Goal: Task Accomplishment & Management: Contribute content

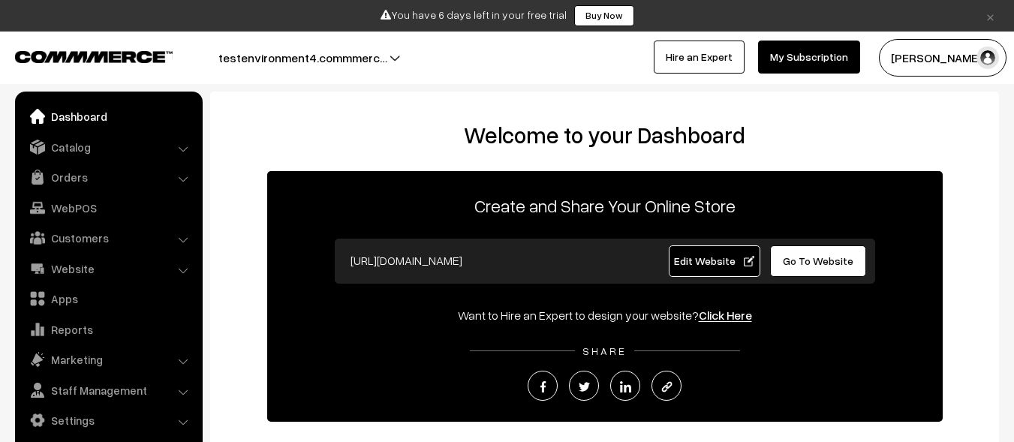
click at [107, 146] on link "Catalog" at bounding box center [108, 147] width 179 height 27
click at [0, 0] on link "Products" at bounding box center [0, 0] width 0 height 0
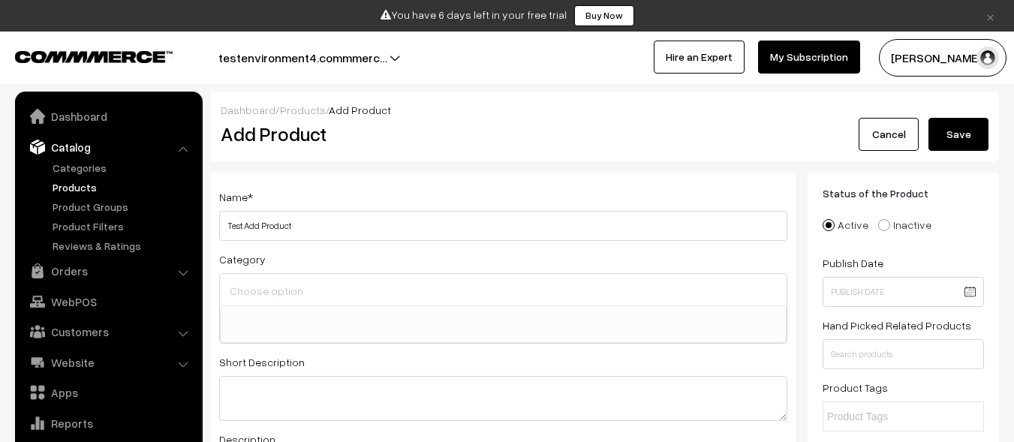
select select
type input "Test Add Product"
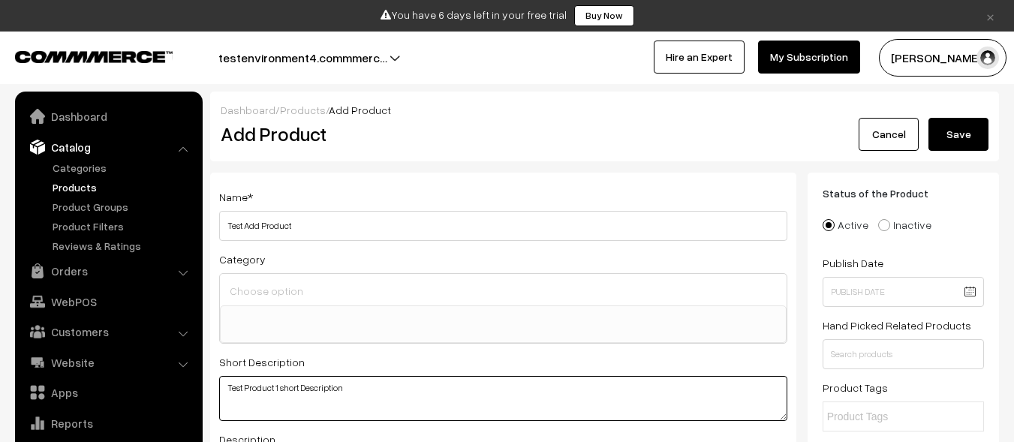
scroll to position [38, 0]
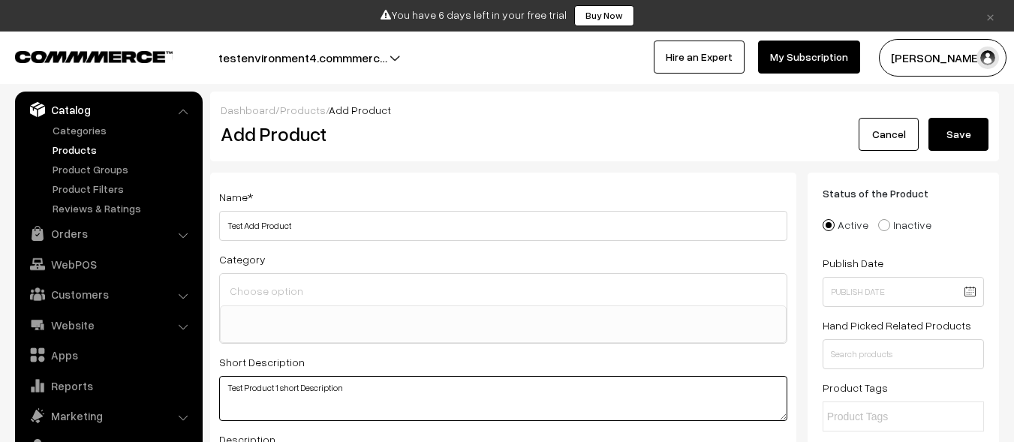
type textarea "Test Product 1 short Description"
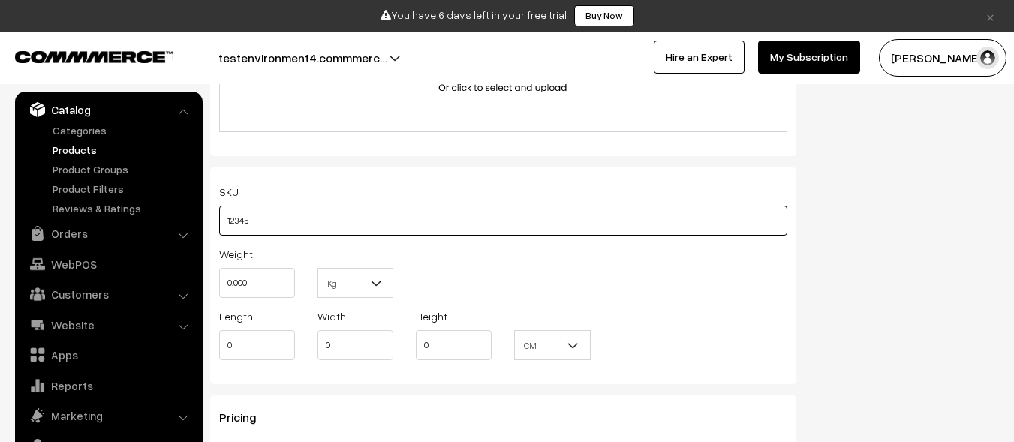
type input "12345"
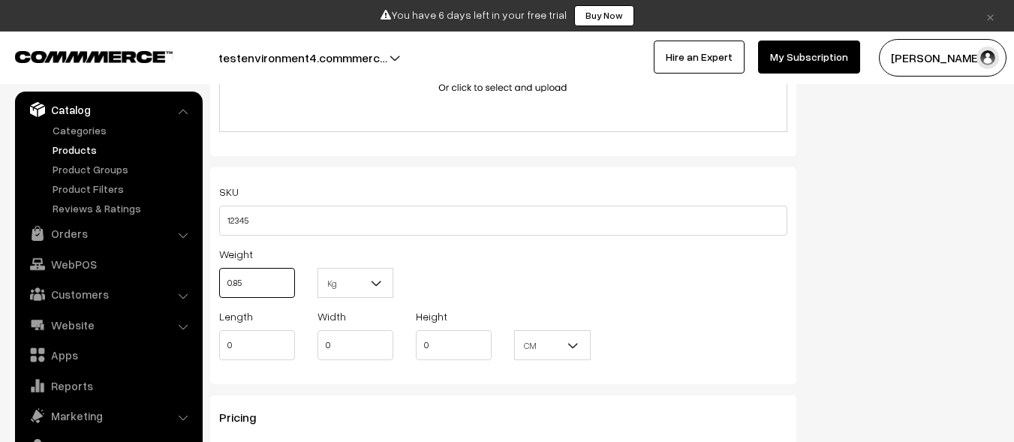
type input "0.85"
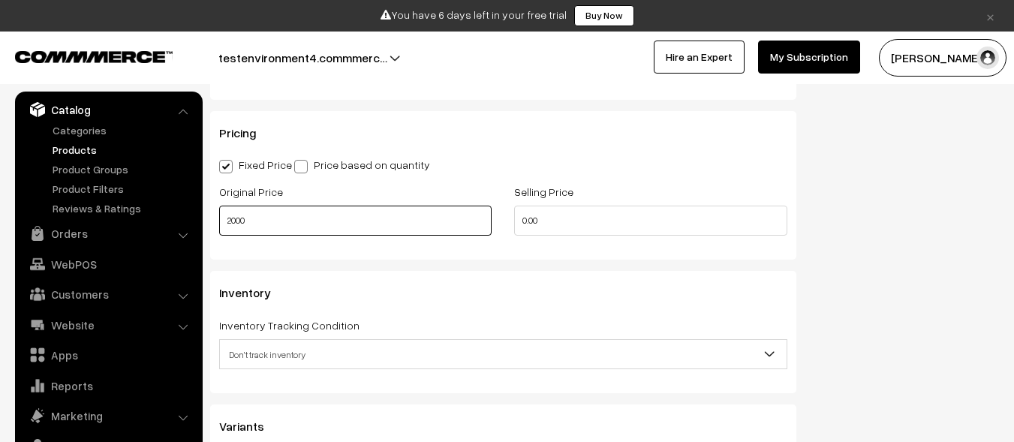
type input "2000"
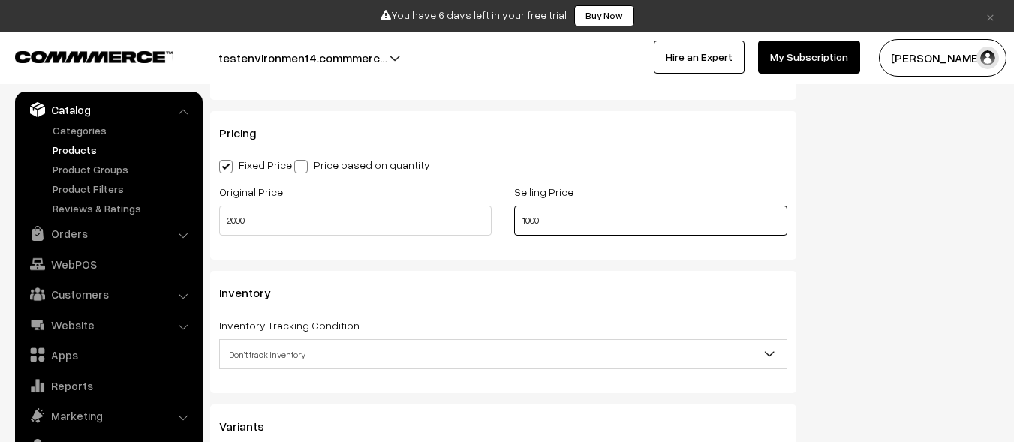
scroll to position [0, 0]
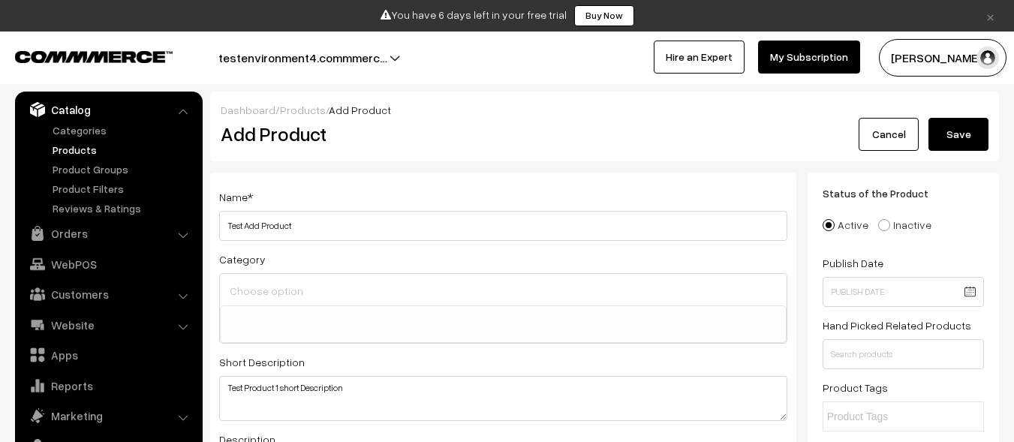
type input "1000"
click at [958, 134] on button "Save" at bounding box center [958, 134] width 60 height 33
